Goal: Task Accomplishment & Management: Manage account settings

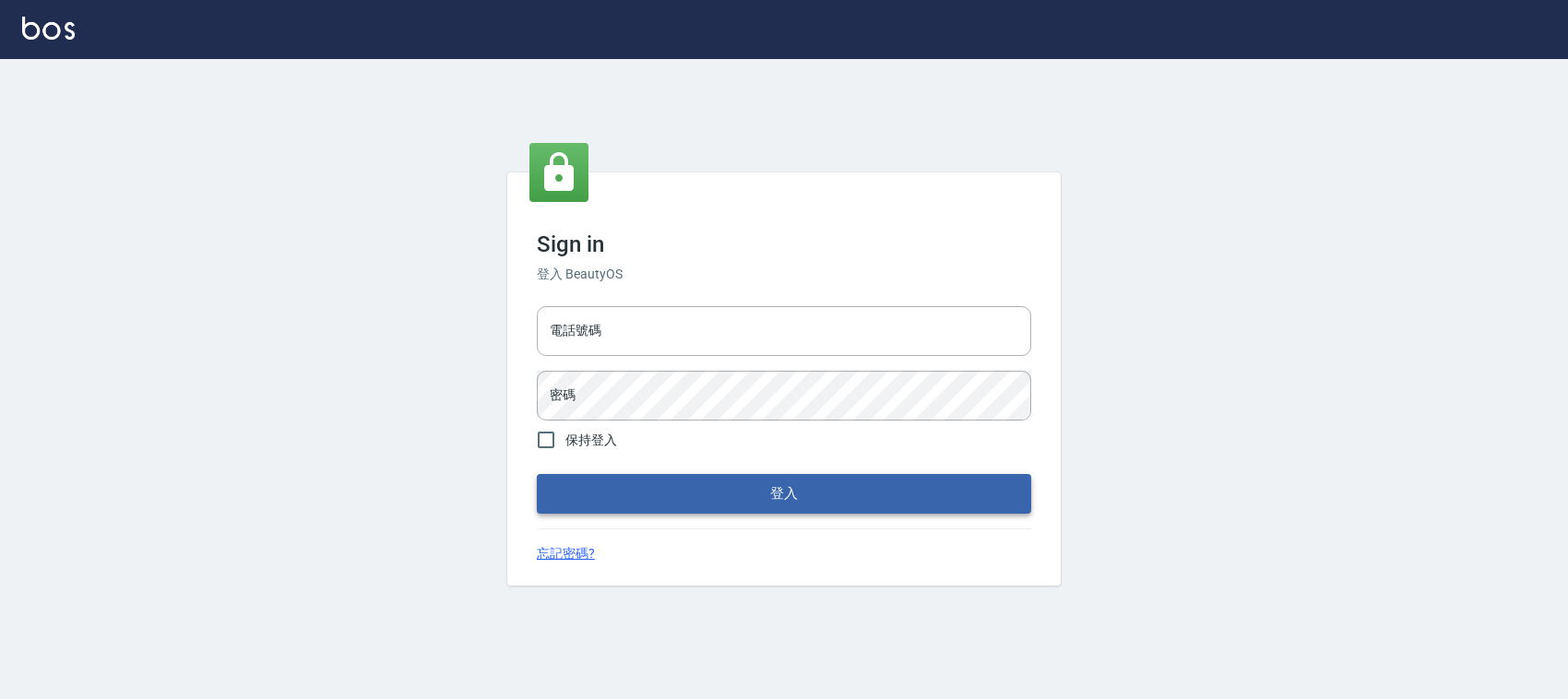
type input "0228335030"
click at [720, 452] on form "電話號碼 0228335030 電話號碼 密碼 密碼 保持登入 登入" at bounding box center [784, 406] width 495 height 214
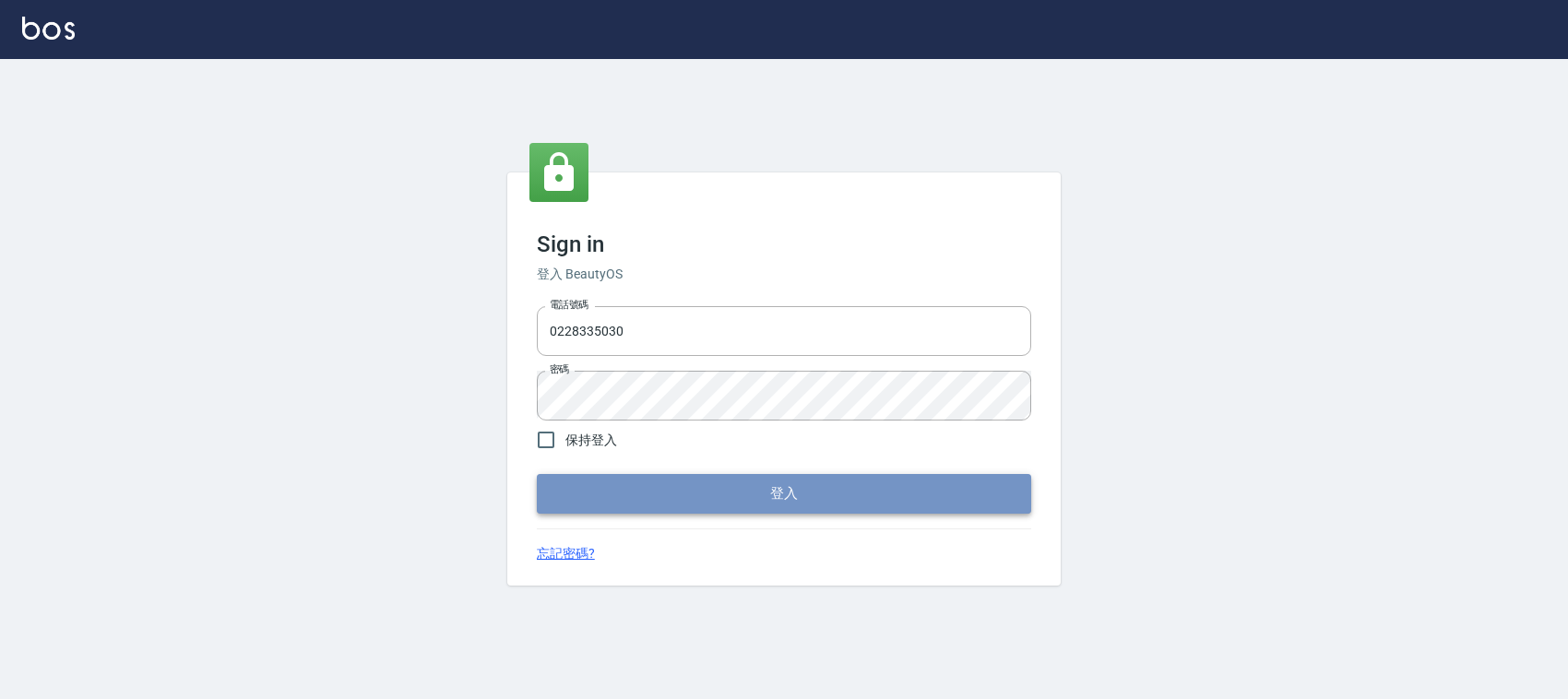
click at [711, 478] on button "登入" at bounding box center [784, 494] width 495 height 39
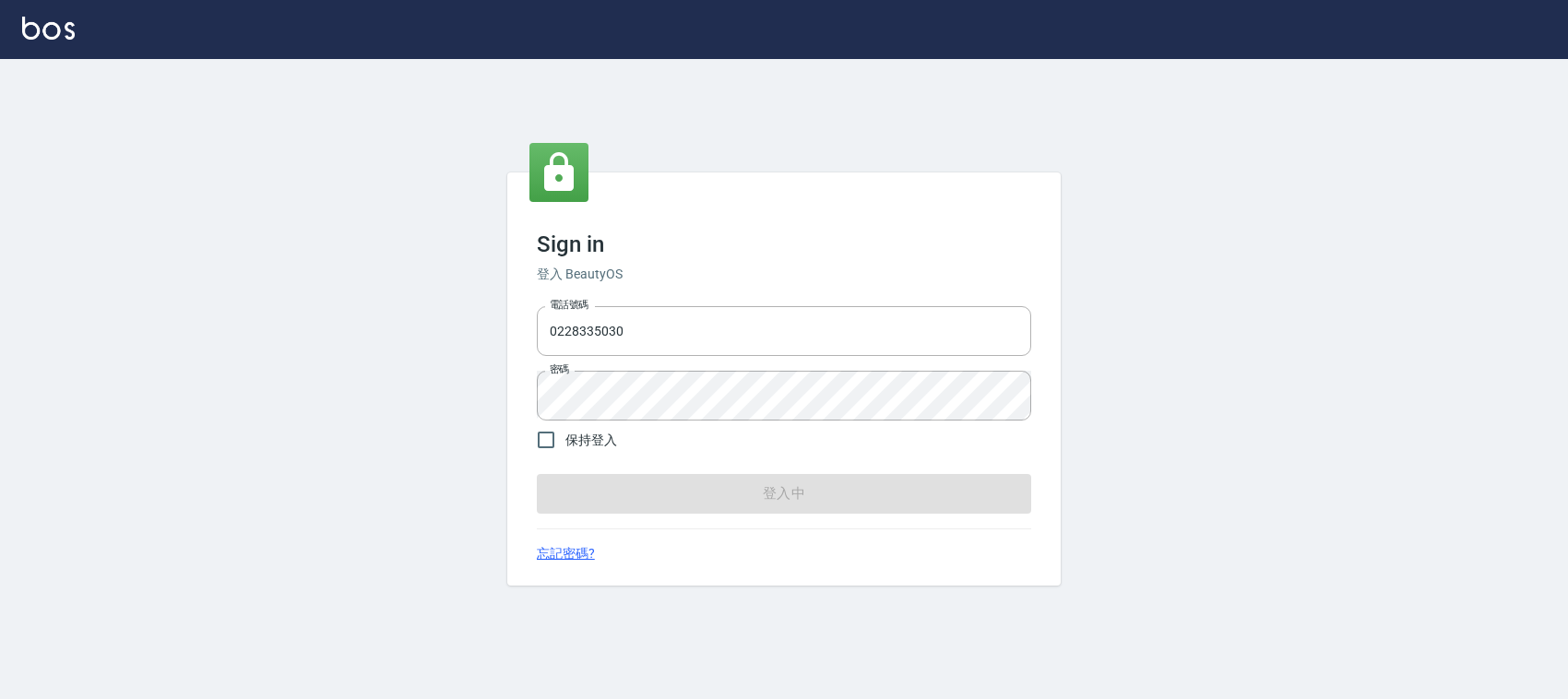
click at [711, 478] on form "電話號碼 0228335030 電話號碼 密碼 密碼 保持登入 登入中" at bounding box center [784, 406] width 495 height 214
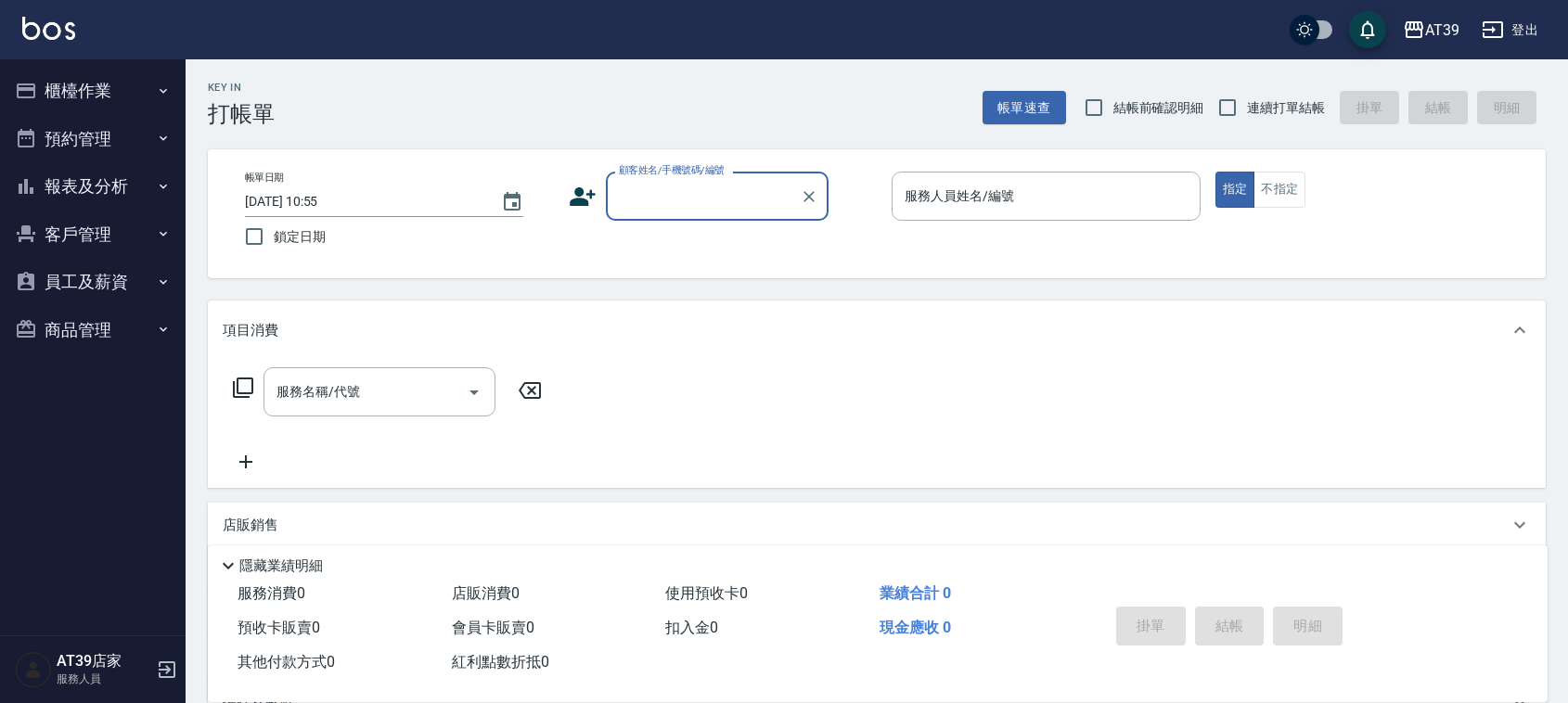
drag, startPoint x: 1383, startPoint y: 66, endPoint x: 1192, endPoint y: 46, distance: 192.0
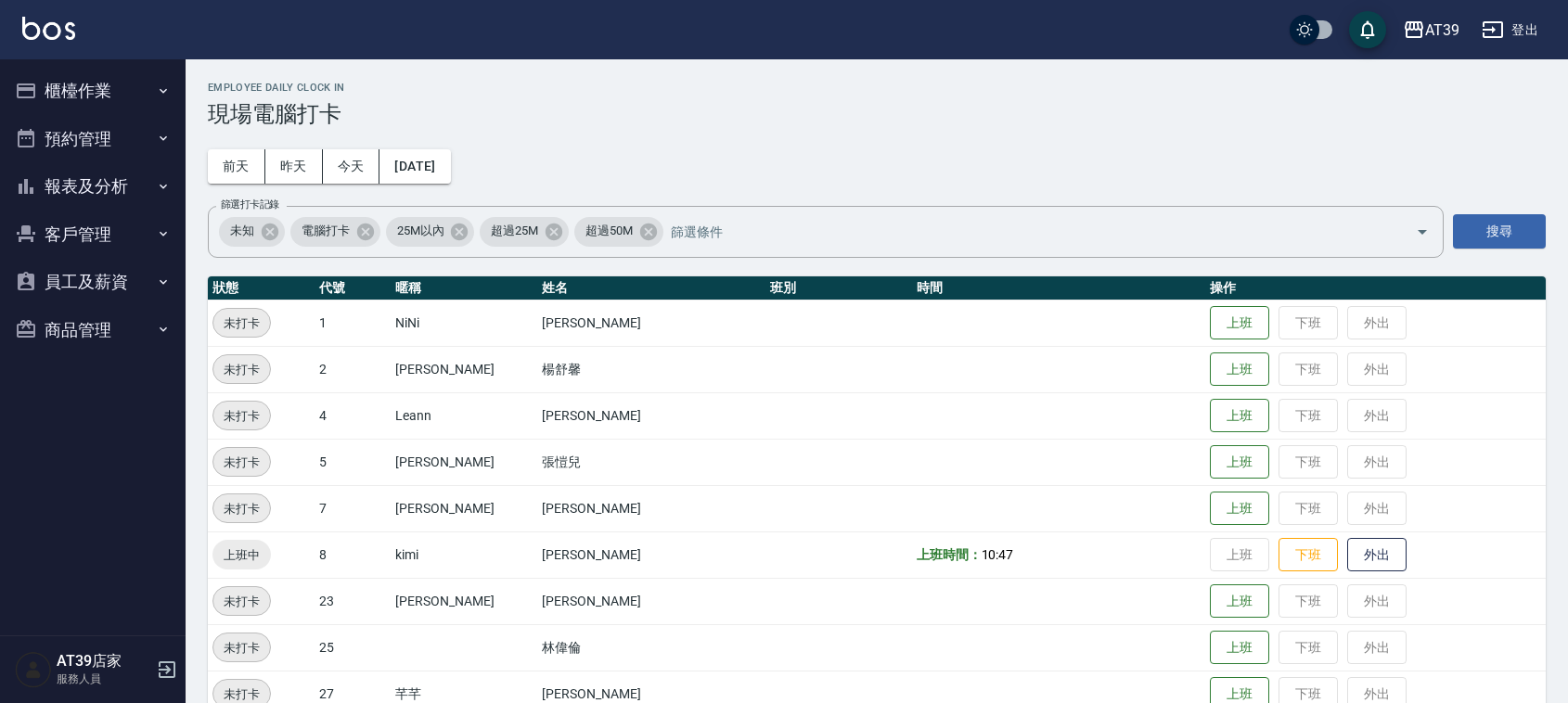
scroll to position [314, 0]
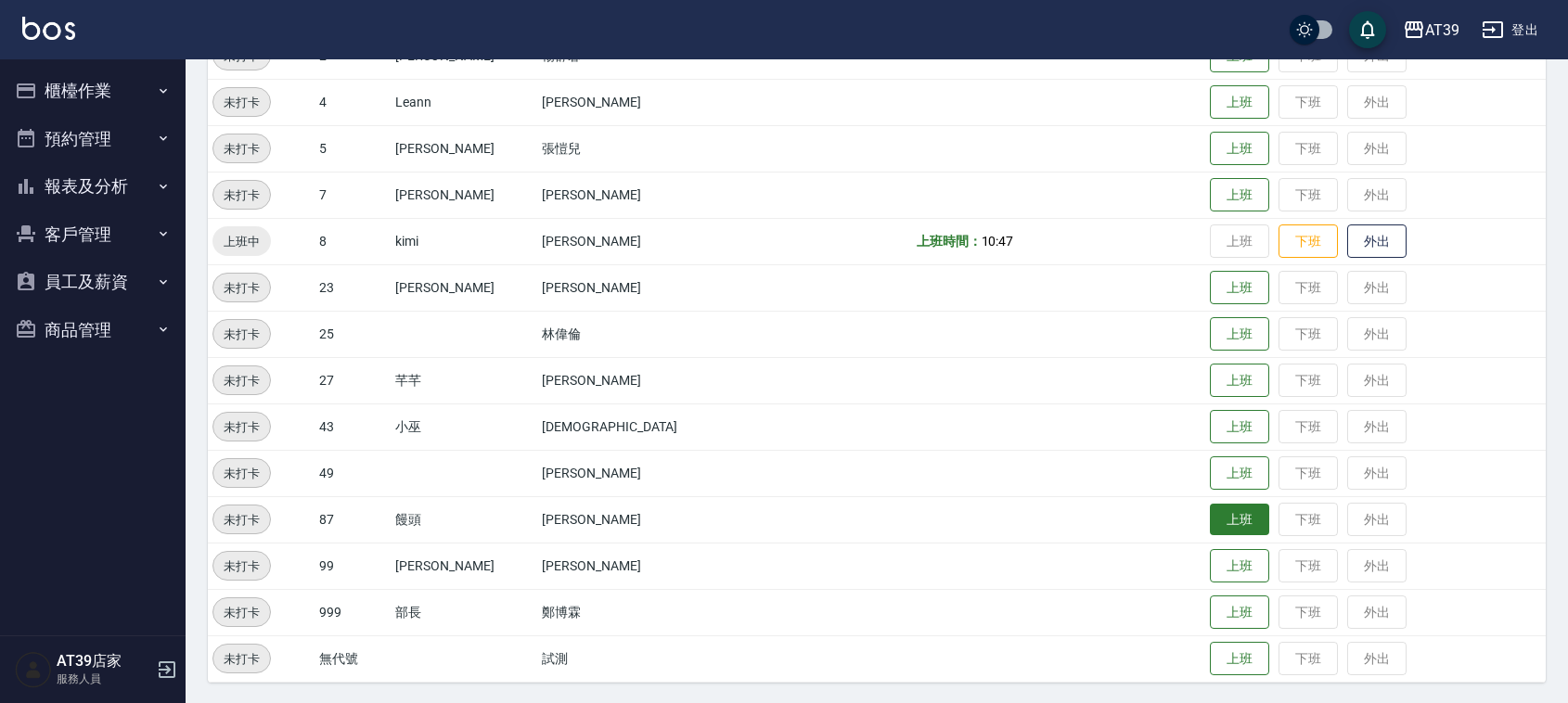
click at [1210, 508] on button "上班" at bounding box center [1239, 520] width 59 height 33
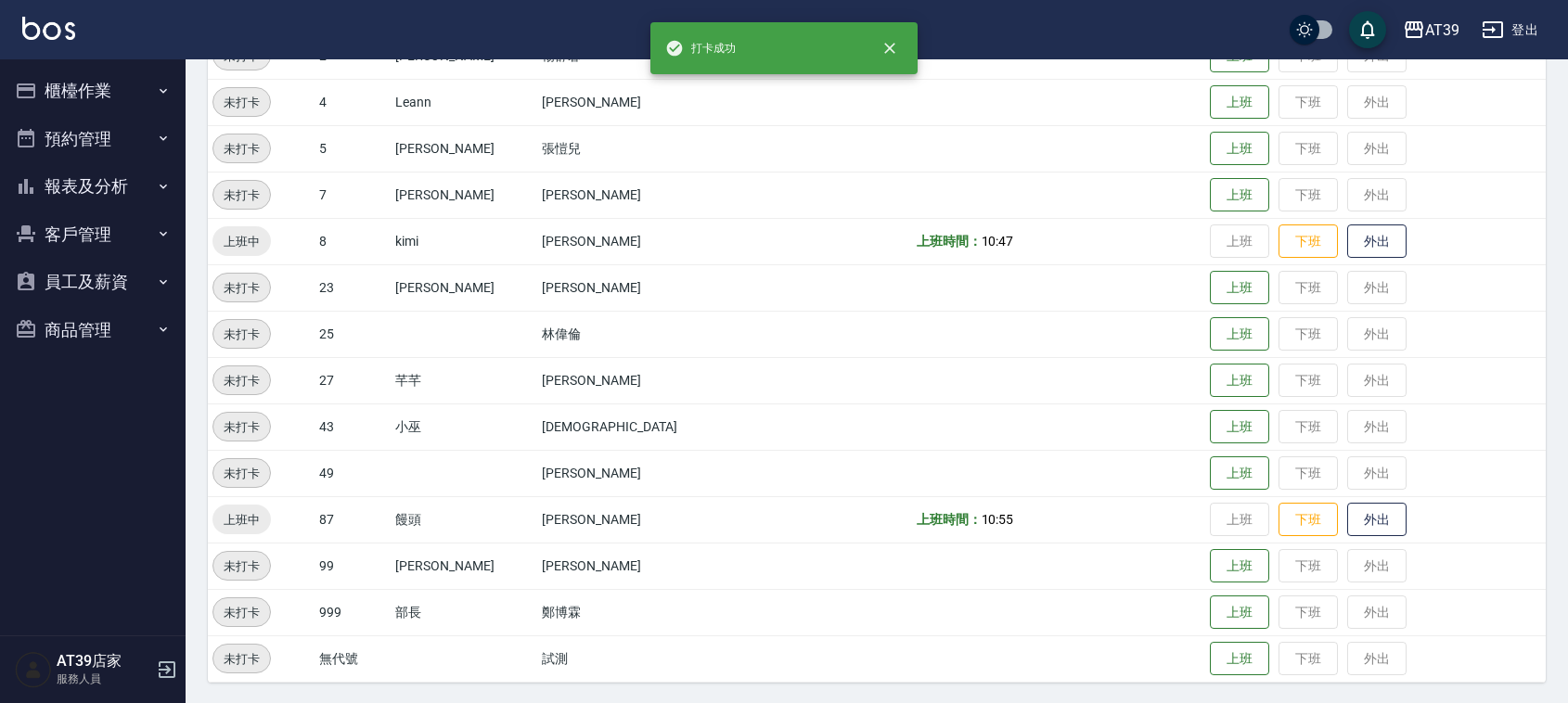
scroll to position [0, 0]
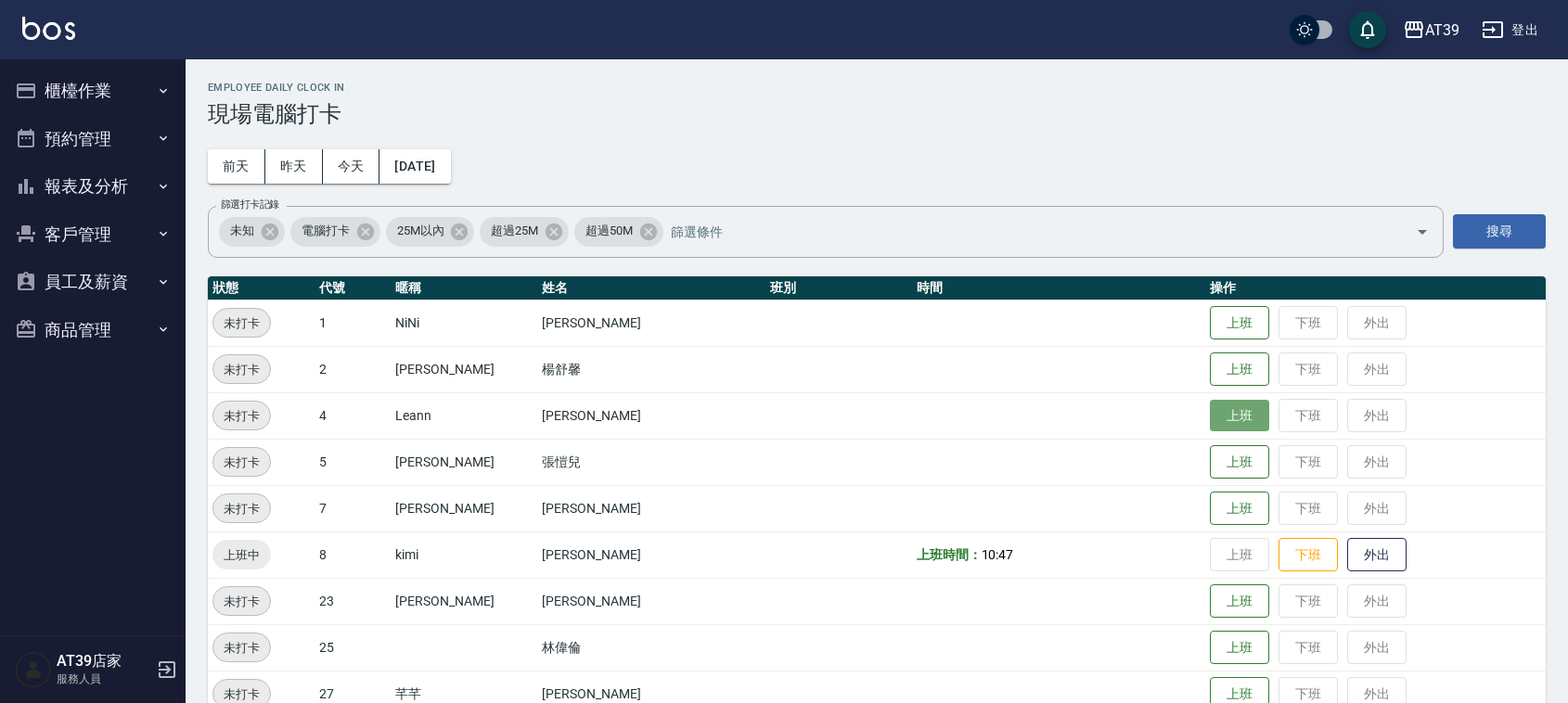
click at [1221, 410] on button "上班" at bounding box center [1239, 416] width 59 height 33
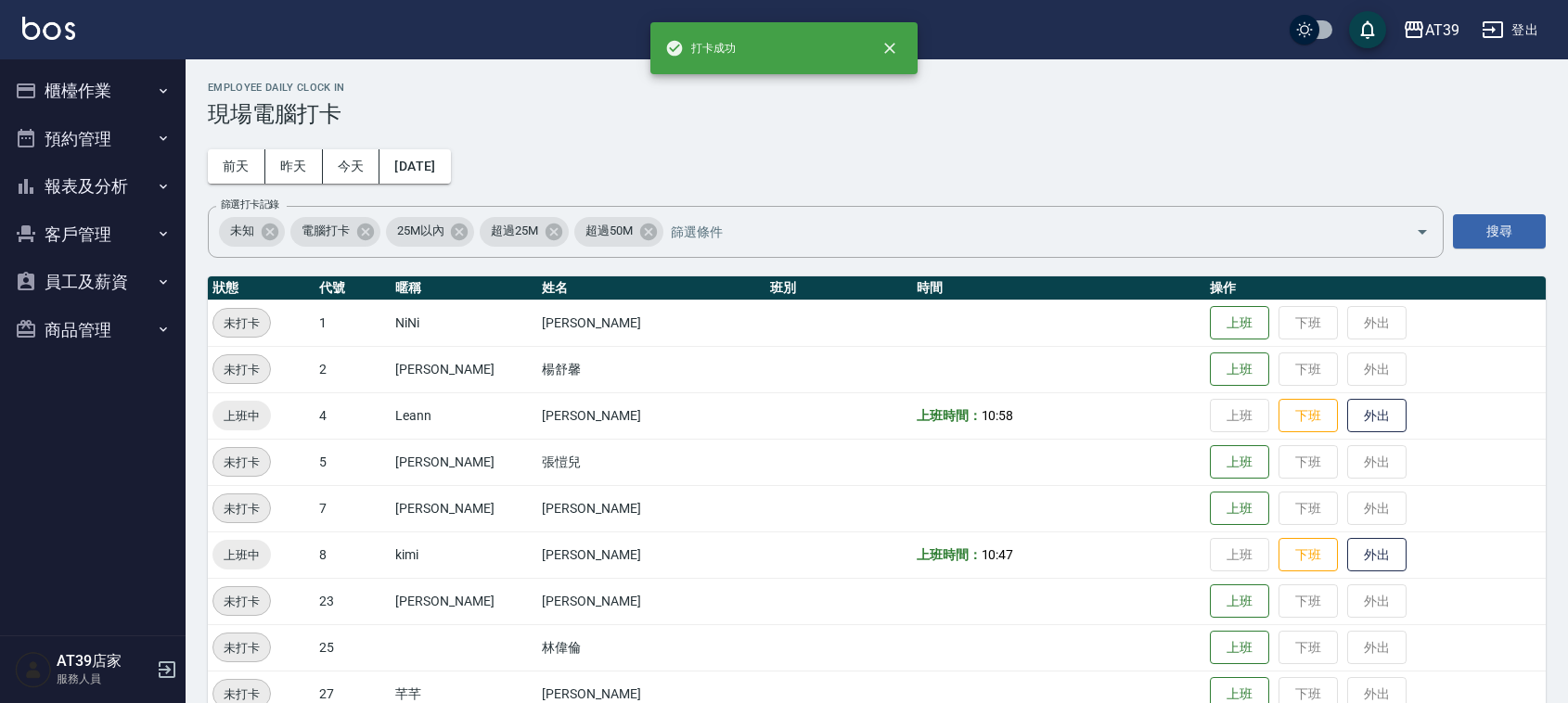
click at [1020, 104] on h3 "現場電腦打卡" at bounding box center [876, 114] width 1338 height 26
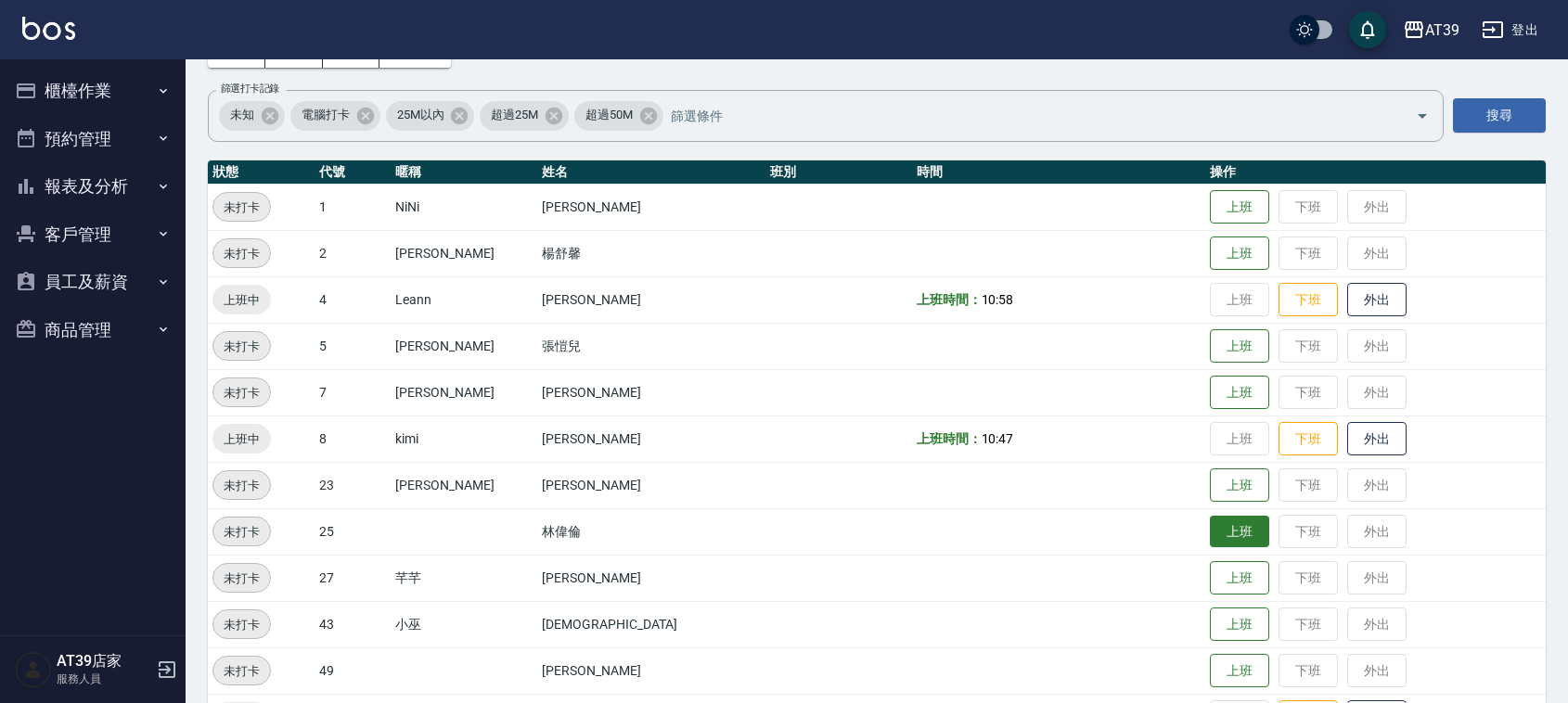
scroll to position [232, 0]
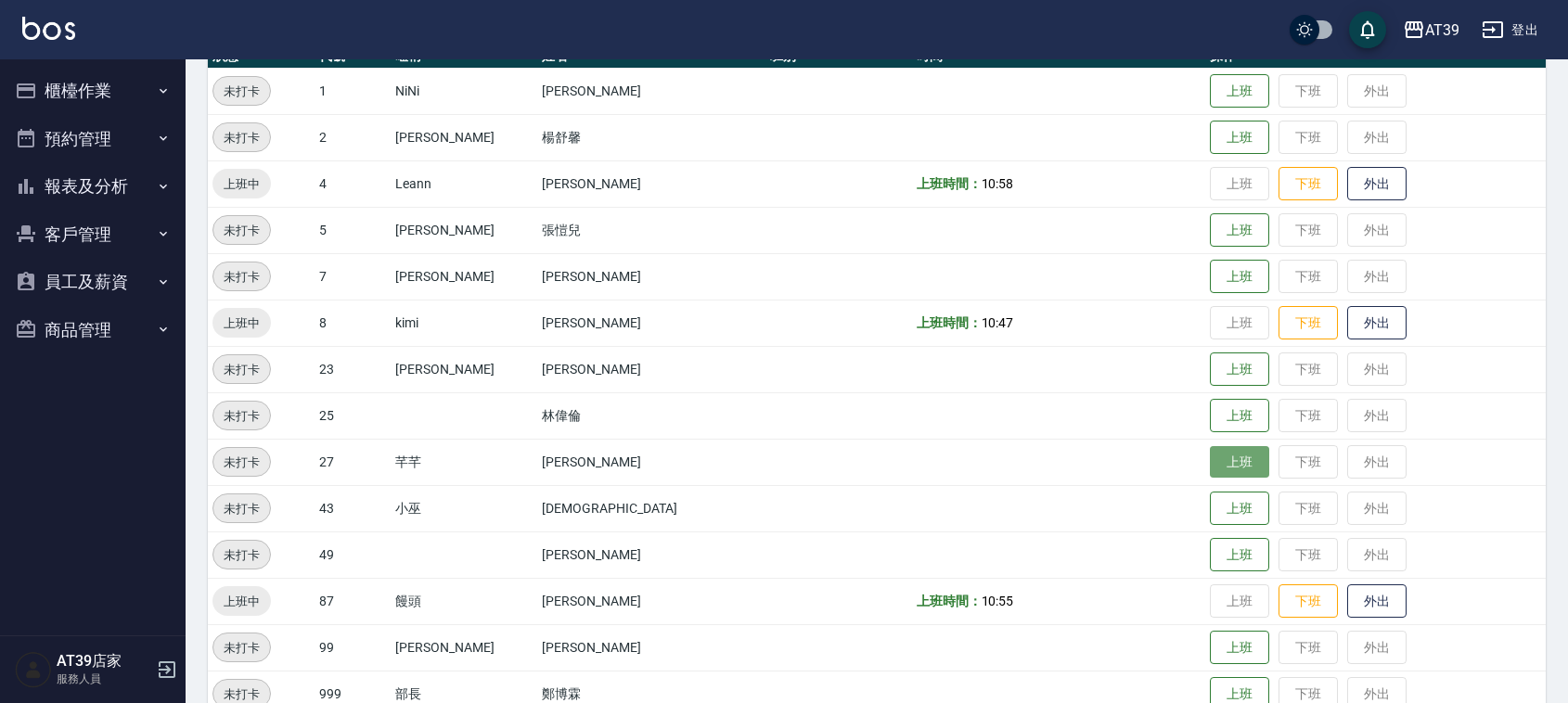
click at [1210, 453] on button "上班" at bounding box center [1239, 462] width 59 height 33
drag, startPoint x: 666, startPoint y: 308, endPoint x: 117, endPoint y: 177, distance: 564.4
click at [117, 176] on button "報表及分析" at bounding box center [93, 187] width 171 height 48
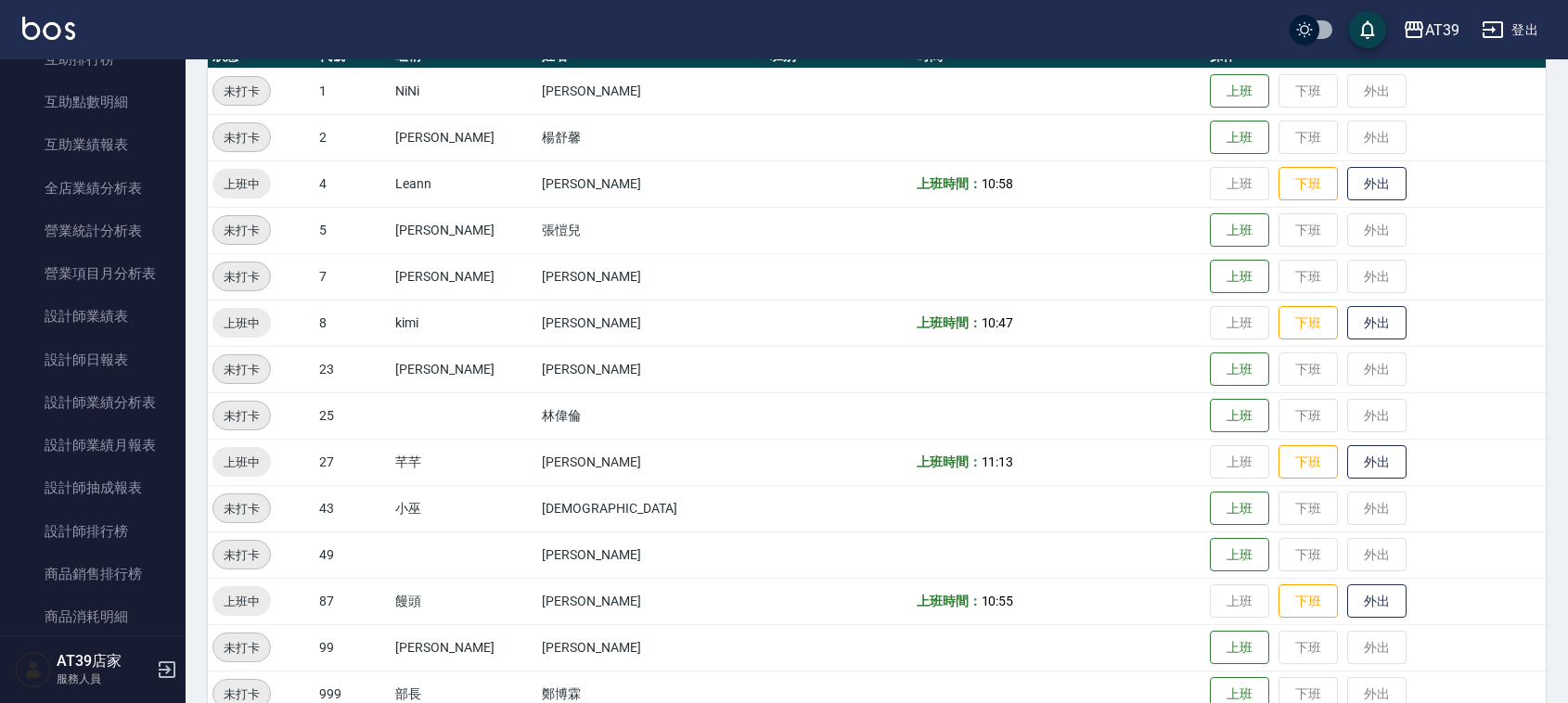
scroll to position [493, 0]
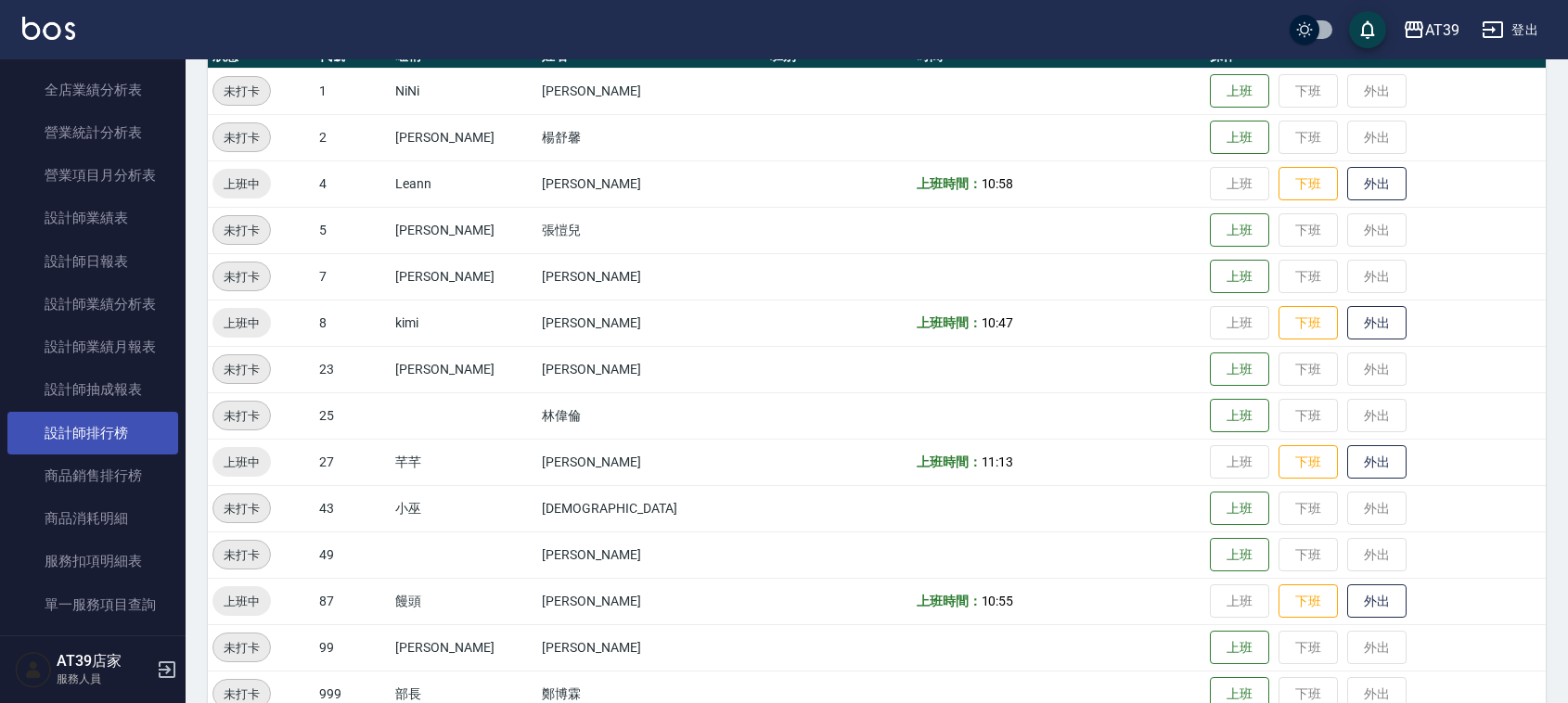
click at [112, 437] on link "設計師排行榜" at bounding box center [93, 434] width 171 height 43
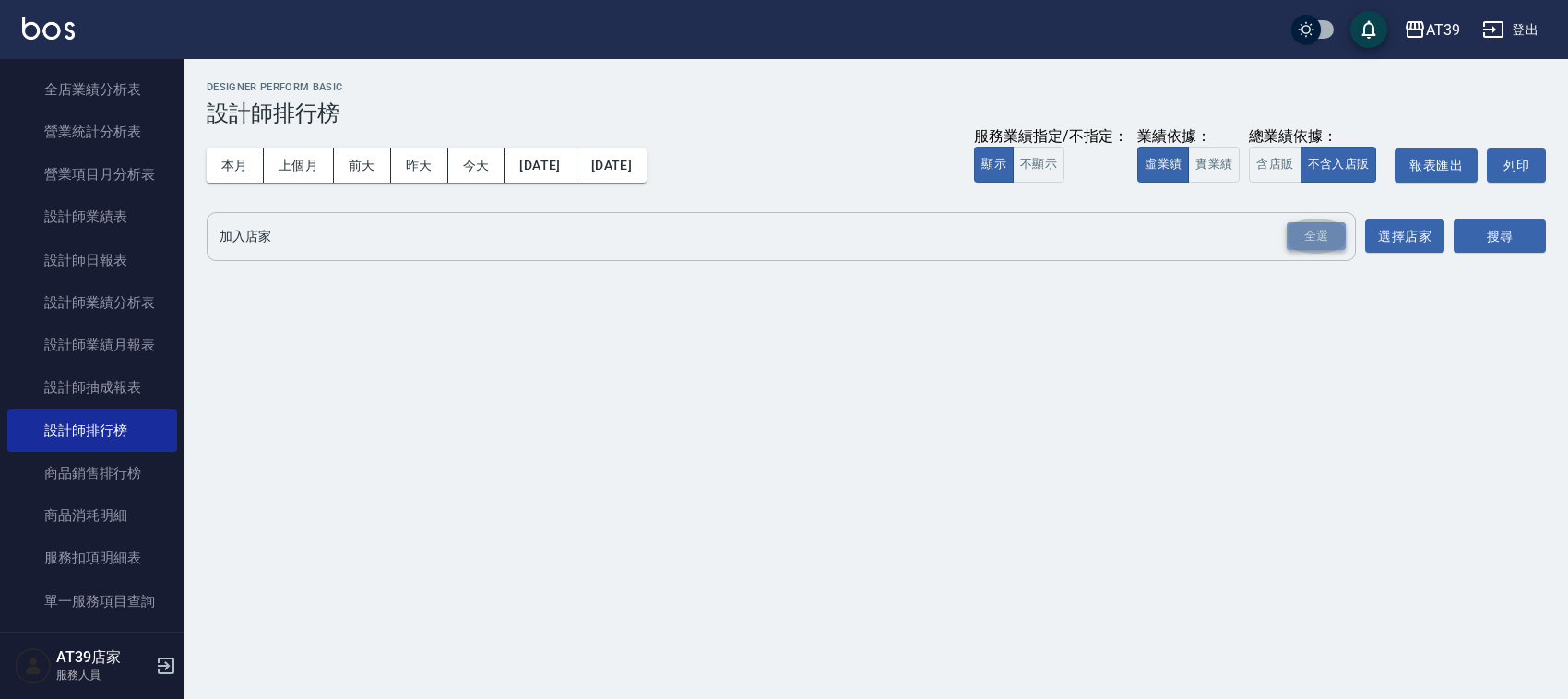
click at [1337, 229] on div "全選" at bounding box center [1316, 236] width 59 height 29
click at [1520, 221] on button "搜尋" at bounding box center [1500, 237] width 92 height 34
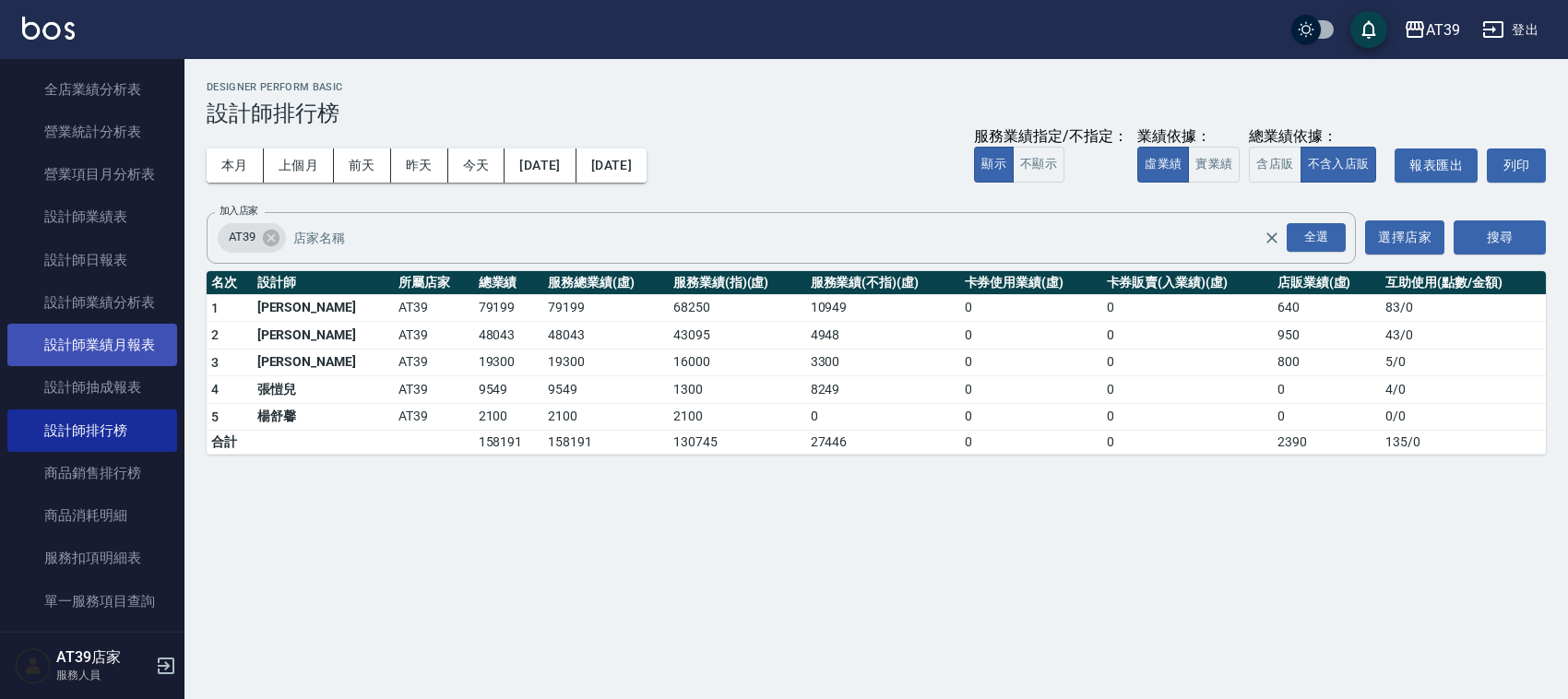
click at [102, 337] on link "設計師業績月報表" at bounding box center [92, 345] width 170 height 42
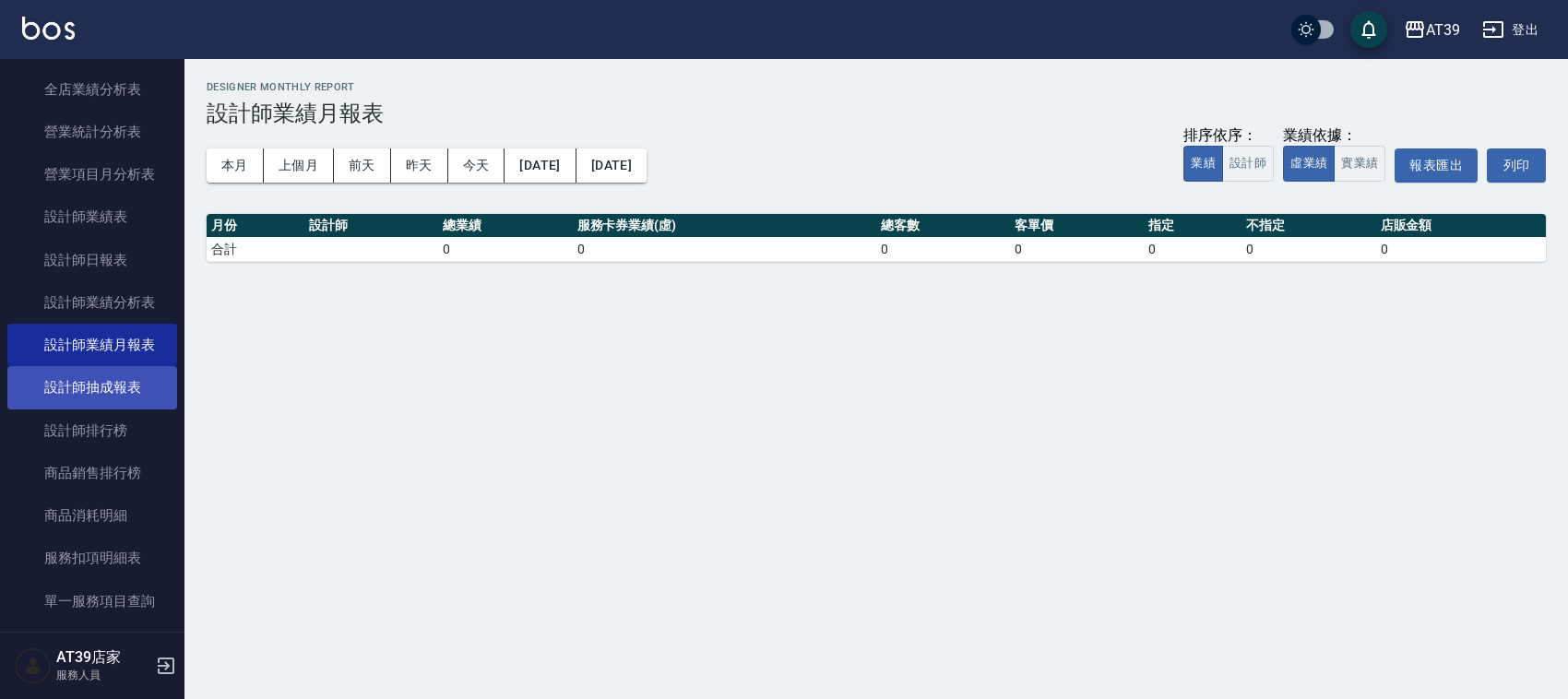
click at [65, 384] on link "設計師抽成報表" at bounding box center [92, 388] width 170 height 42
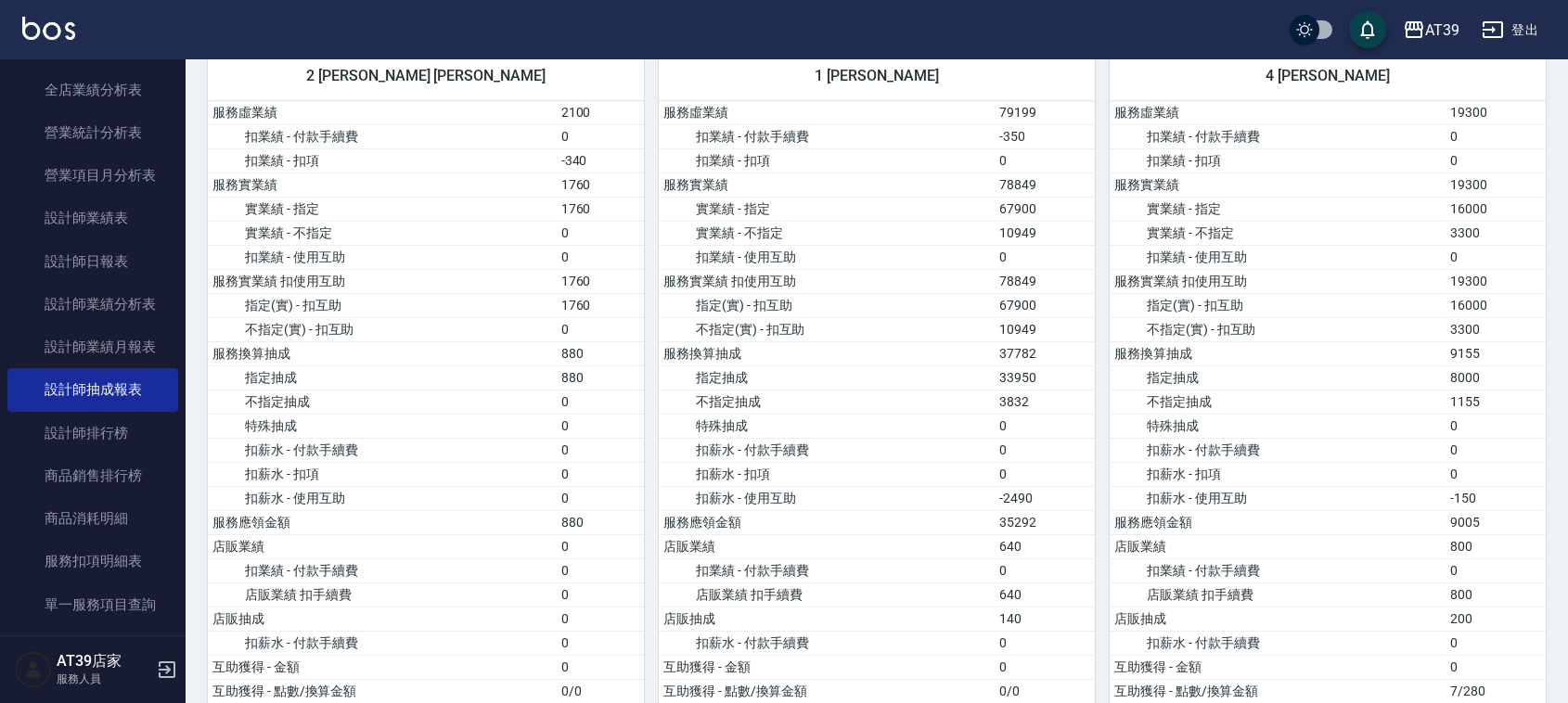
drag, startPoint x: 1125, startPoint y: 255, endPoint x: 1118, endPoint y: 335, distance: 80.3
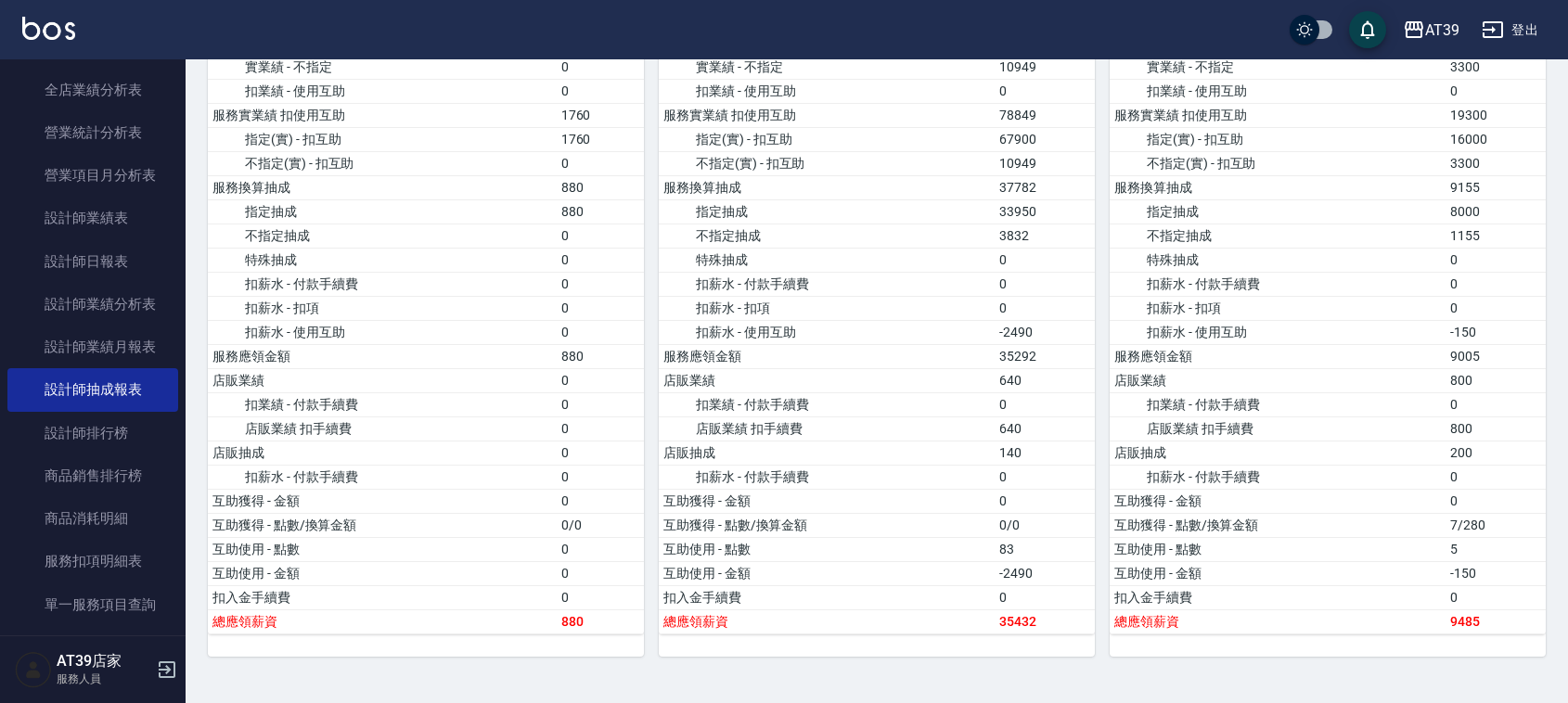
scroll to position [754, 0]
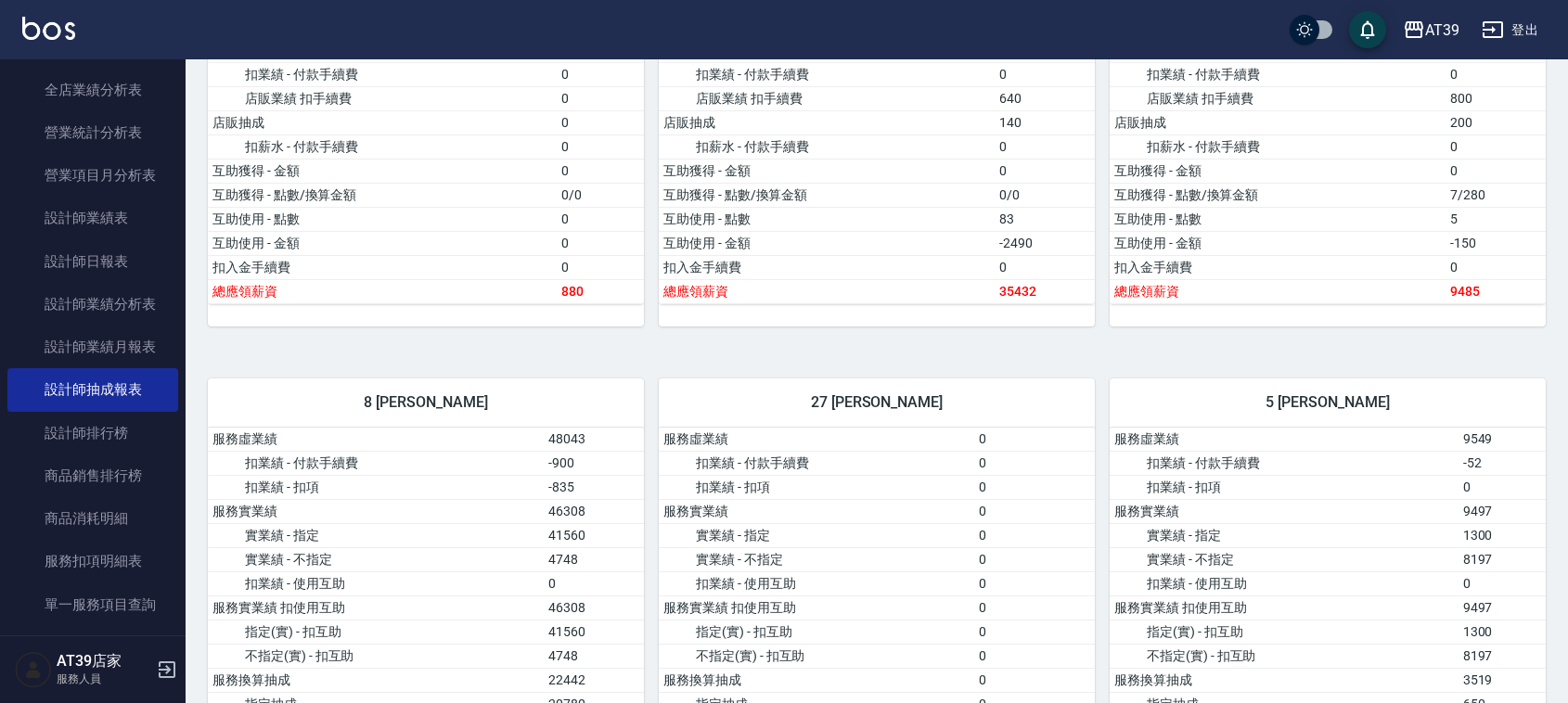
drag, startPoint x: 1059, startPoint y: 284, endPoint x: 1037, endPoint y: 409, distance: 126.9
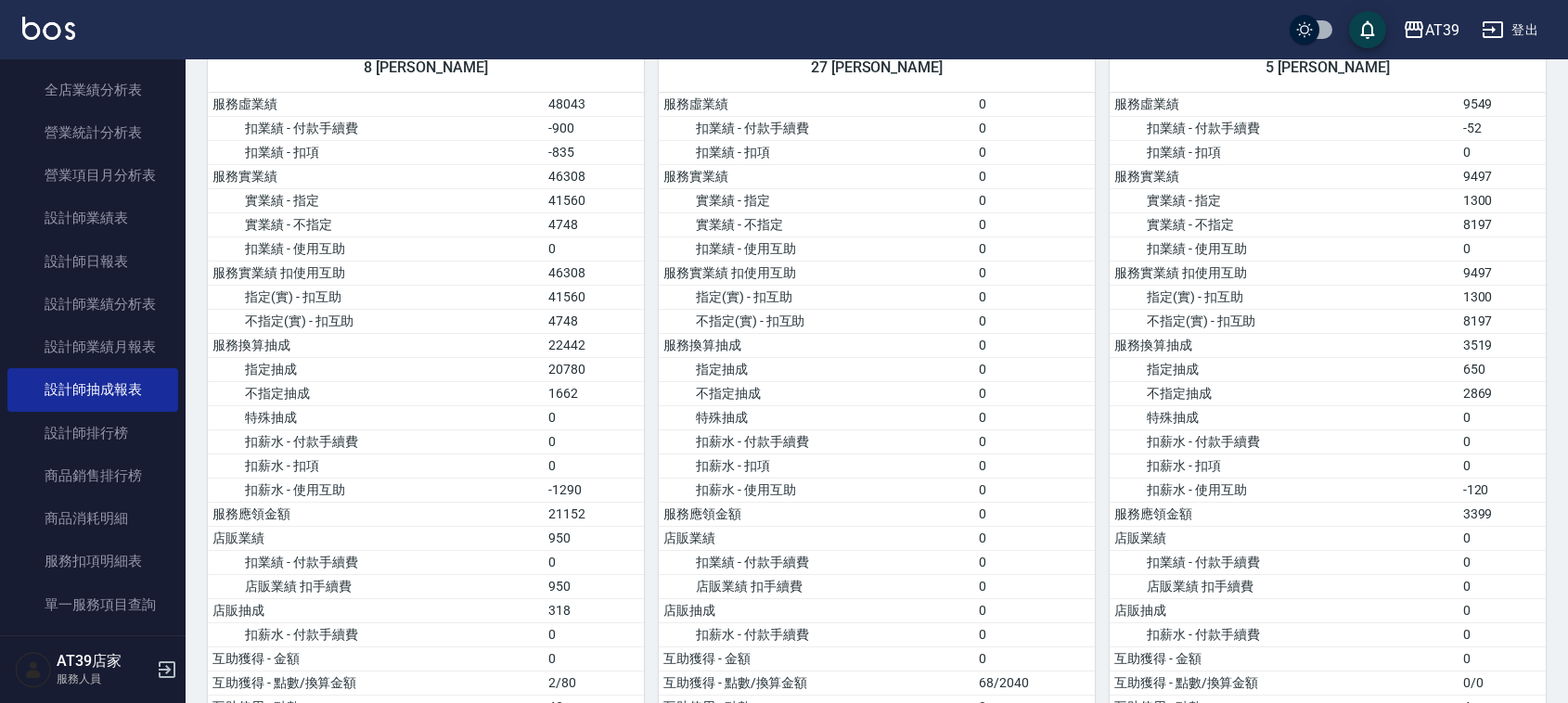
scroll to position [1997, 0]
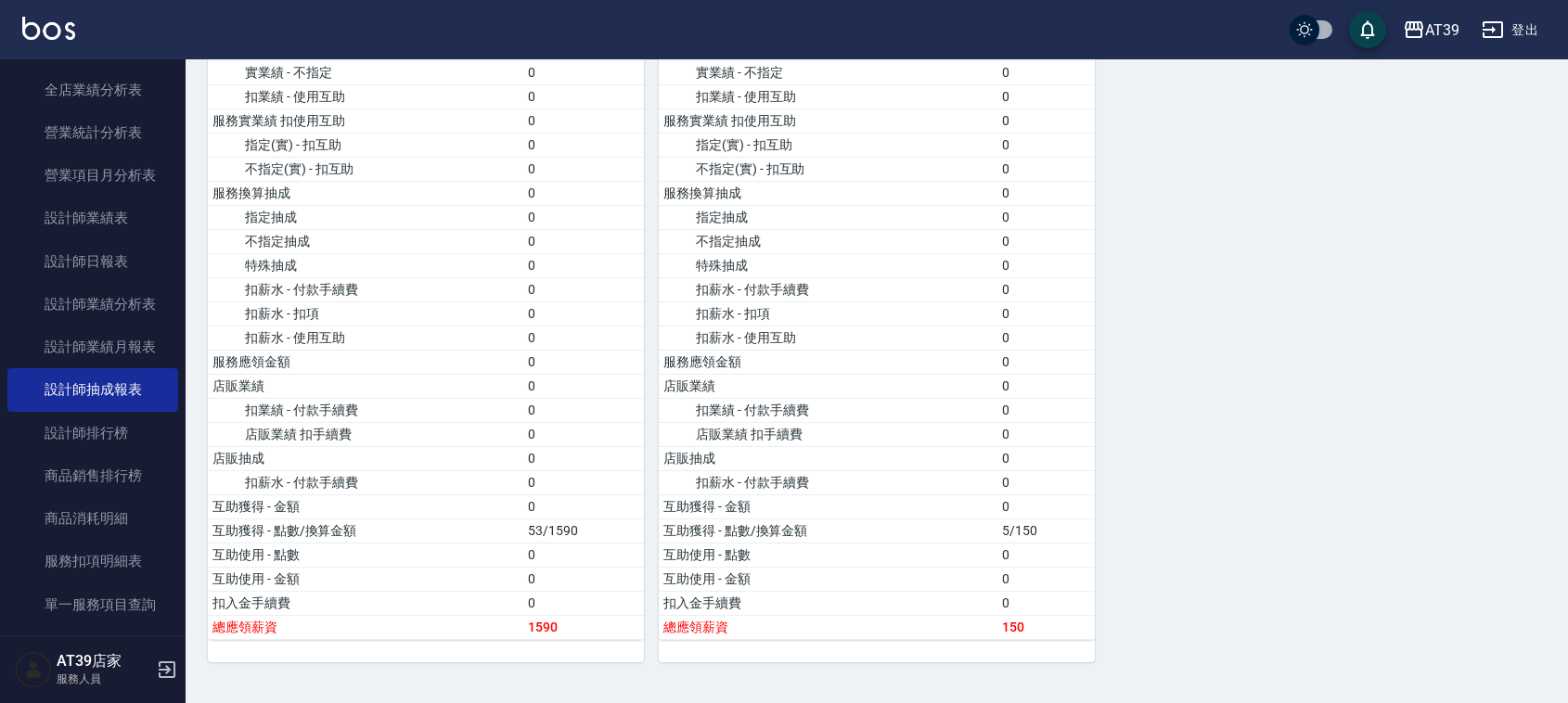
drag, startPoint x: 456, startPoint y: 153, endPoint x: 446, endPoint y: 420, distance: 267.2
click at [186, 289] on div "櫃檯作業 打帳單 帳單列表 現金收支登錄 每日結帳 排班表 現場電腦打卡 預約管理 預約管理 單日預約紀錄 單週預約紀錄 報表及分析 報表目錄 店家區間累計表…" at bounding box center [93, 381] width 187 height 644
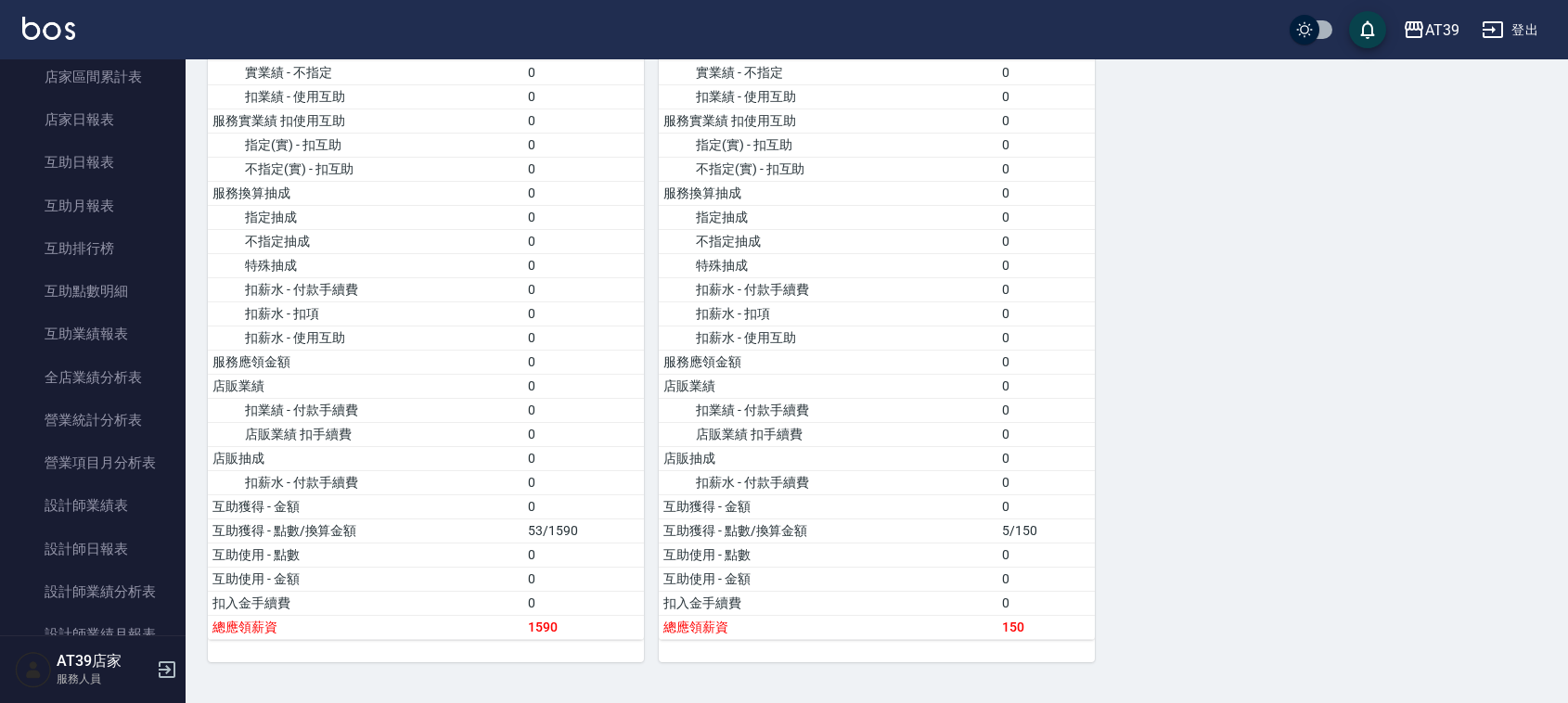
scroll to position [0, 0]
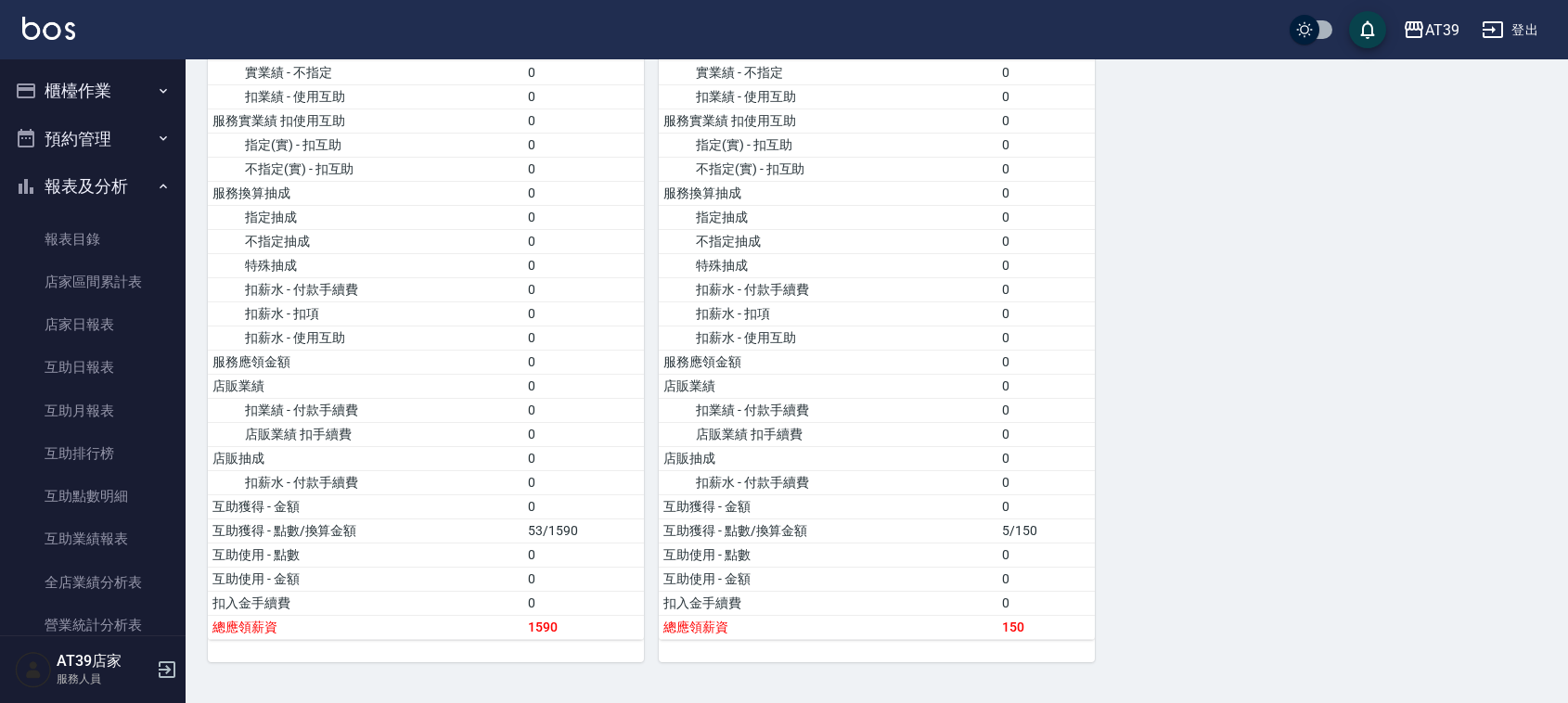
click at [86, 117] on button "預約管理" at bounding box center [93, 139] width 171 height 48
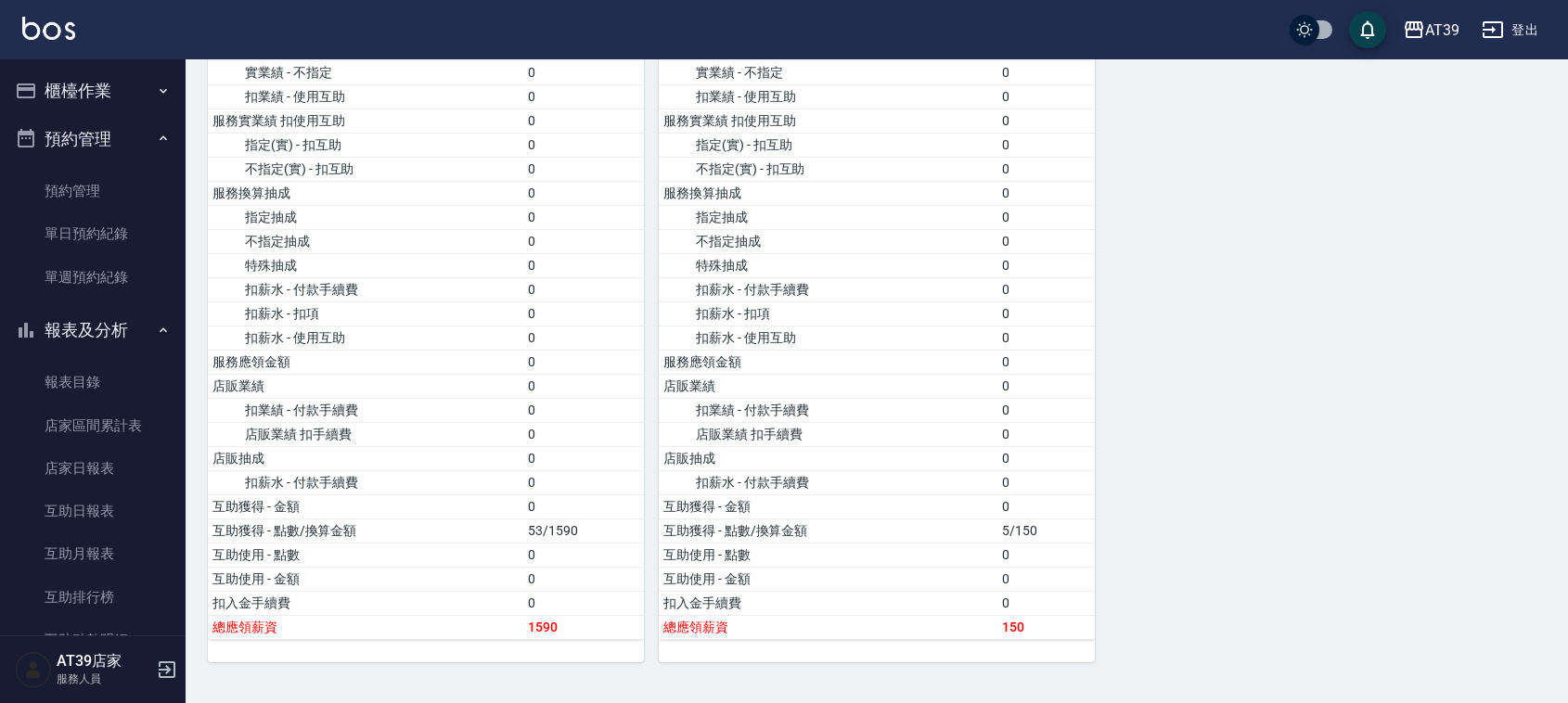
click at [82, 95] on button "櫃檯作業" at bounding box center [93, 91] width 171 height 48
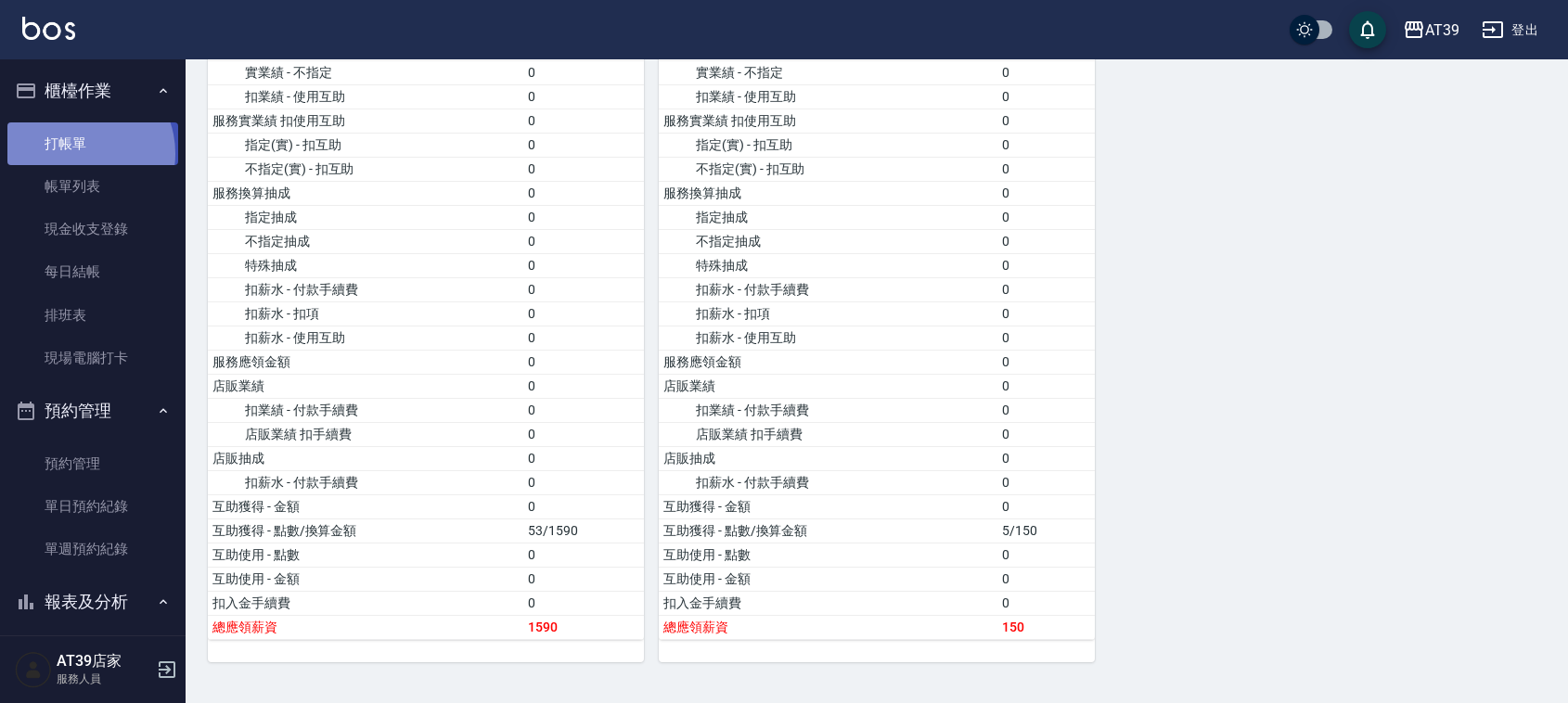
click at [79, 153] on link "打帳單" at bounding box center [93, 144] width 171 height 43
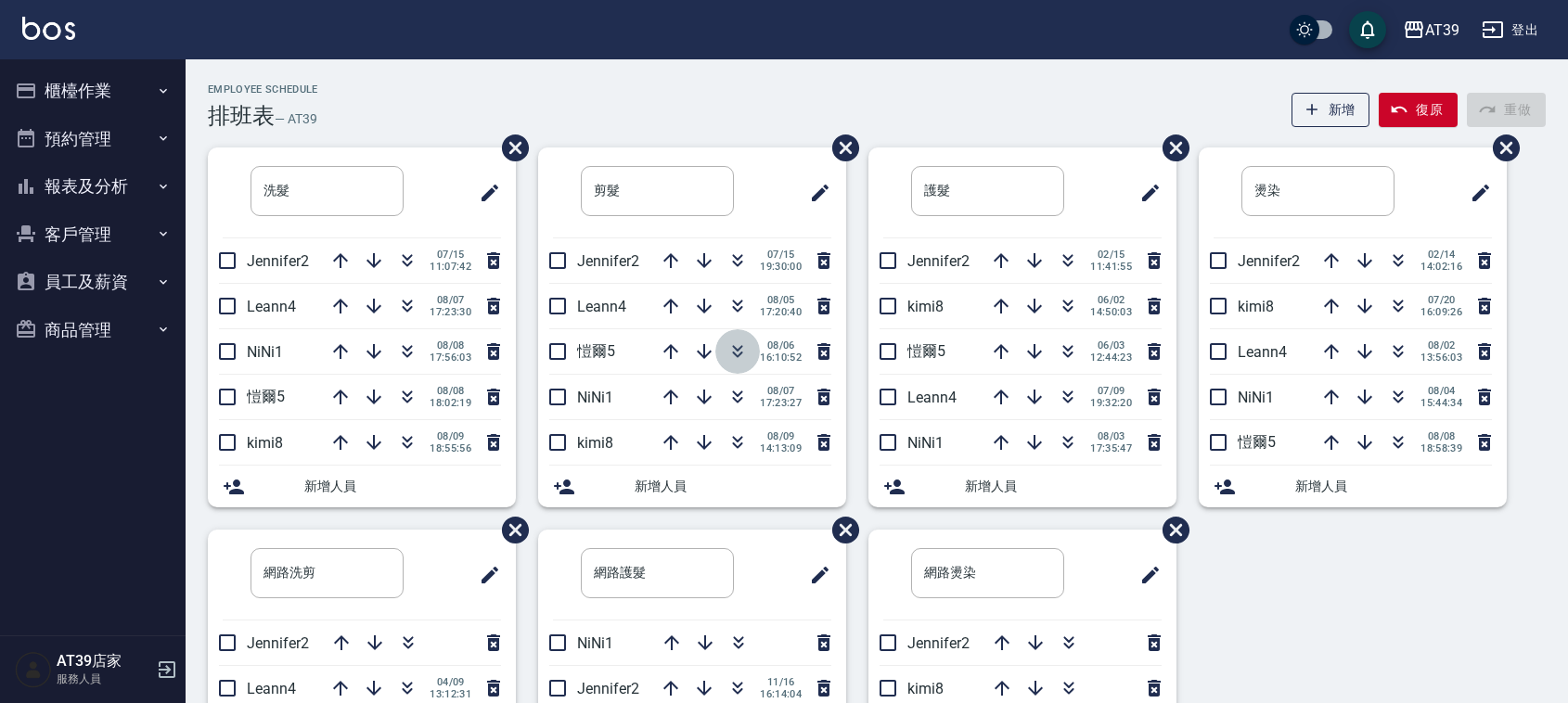
click at [745, 348] on icon "button" at bounding box center [737, 352] width 22 height 22
click at [413, 393] on icon "button" at bounding box center [408, 397] width 22 height 22
